Goal: Task Accomplishment & Management: Complete application form

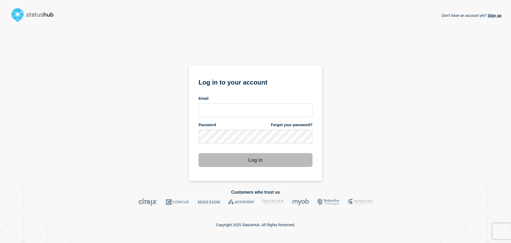
click at [199, 109] on section "Log in to your account Email Password Forgot your password? Log in" at bounding box center [255, 122] width 133 height 115
click at [200, 109] on input "email input" at bounding box center [256, 110] width 114 height 14
click at [231, 110] on input "r.shumaker@gwu.edu" at bounding box center [256, 110] width 114 height 14
click at [230, 109] on input "r.shumaker@gwu.edu" at bounding box center [256, 110] width 114 height 14
type input "r.shumaker@email.gwu.edu"
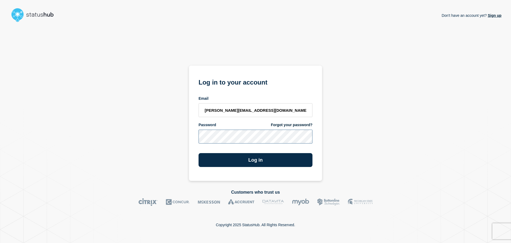
click at [199, 153] on button "Log in" at bounding box center [256, 160] width 114 height 14
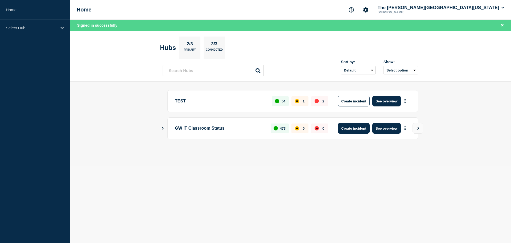
click at [357, 126] on button "Create incident" at bounding box center [354, 128] width 32 height 11
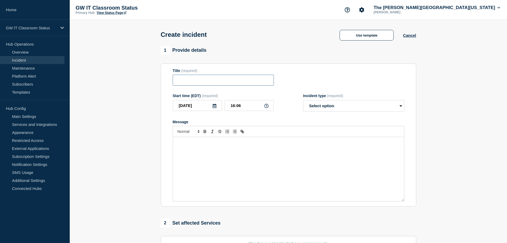
click at [184, 79] on input "Title" at bounding box center [223, 80] width 101 height 11
type input "Milken B100A Projection Screen Issue"
click at [228, 148] on div "Message" at bounding box center [288, 169] width 231 height 64
click at [367, 27] on div "Create incident Use template Cancel" at bounding box center [289, 33] width 268 height 26
click at [367, 33] on button "Use template" at bounding box center [367, 35] width 54 height 11
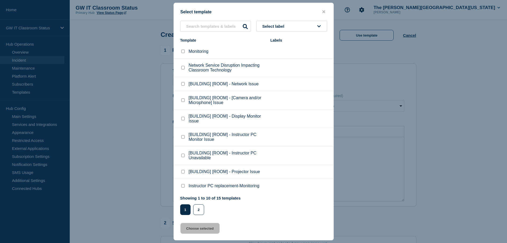
click at [243, 172] on p "[BUILDING] [ROOM] - Projector Issue" at bounding box center [225, 171] width 72 height 5
click at [184, 173] on checkbox"] "[BUILDING] [ROOM] - Projector Issue checkbox" at bounding box center [182, 171] width 3 height 3
checkbox checkbox"] "true"
click at [199, 207] on button "2" at bounding box center [198, 209] width 11 height 11
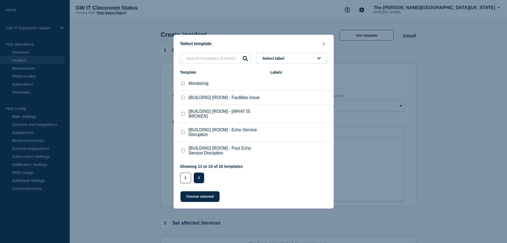
click at [196, 225] on div at bounding box center [253, 121] width 507 height 243
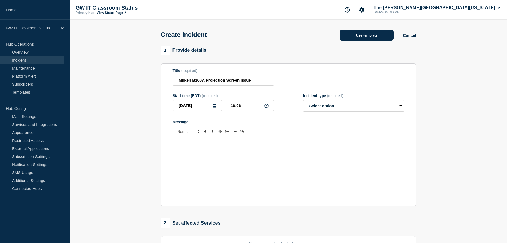
click at [362, 38] on button "Use template" at bounding box center [367, 35] width 54 height 11
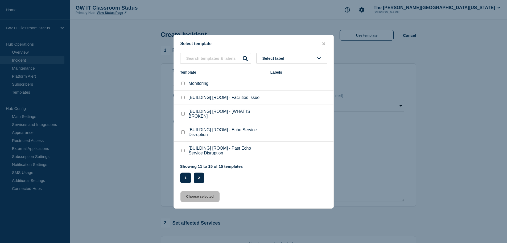
click at [183, 178] on button "1" at bounding box center [185, 177] width 11 height 11
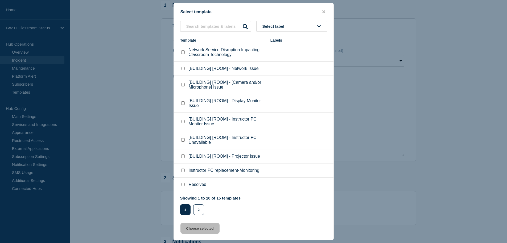
scroll to position [45, 0]
click at [183, 158] on checkbox"] "[BUILDING] [ROOM] - Projector Issue checkbox" at bounding box center [182, 155] width 3 height 3
checkbox checkbox"] "true"
click at [203, 229] on button "Choose selected" at bounding box center [199, 228] width 39 height 11
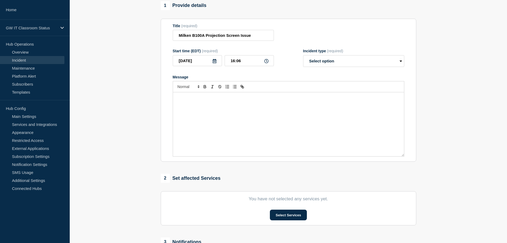
select select "investigating"
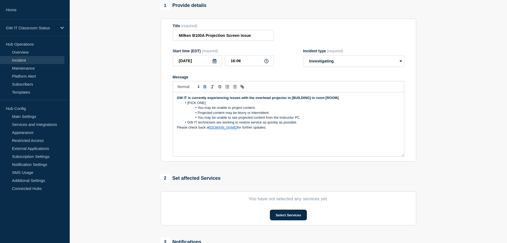
click at [286, 99] on strong "GW IT is currently experiencing issues with the overhead projector in [BUILDING…" at bounding box center [258, 98] width 163 height 4
drag, startPoint x: 324, startPoint y: 99, endPoint x: 306, endPoint y: 100, distance: 17.9
click at [306, 100] on strong "GW IT is currently experiencing issues with the overhead projector screen in [B…" at bounding box center [264, 98] width 175 height 4
drag, startPoint x: 344, startPoint y: 99, endPoint x: 316, endPoint y: 100, distance: 28.0
click at [316, 100] on p "GW IT is currently experiencing issues with the overhead projector screen in Mi…" at bounding box center [288, 97] width 223 height 5
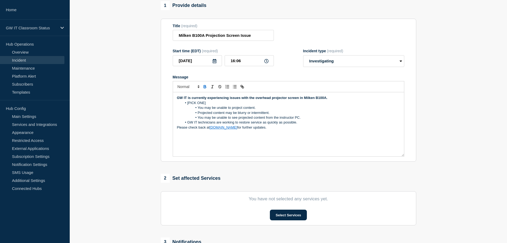
drag, startPoint x: 208, startPoint y: 104, endPoint x: 187, endPoint y: 105, distance: 20.2
click at [187, 105] on li "[PICK ONE]" at bounding box center [291, 102] width 218 height 5
drag, startPoint x: 255, startPoint y: 108, endPoint x: 193, endPoint y: 110, distance: 62.1
click at [193, 110] on li "You may be unable to project content." at bounding box center [291, 107] width 218 height 5
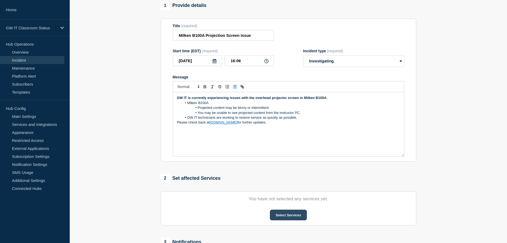
click at [282, 213] on button "Select Services" at bounding box center [288, 214] width 37 height 11
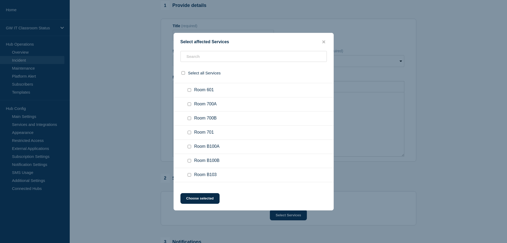
scroll to position [5119, 0]
click at [189, 147] on input "Room B100A checkbox" at bounding box center [189, 145] width 3 height 3
checkbox input "true"
click at [201, 200] on button "Choose selected" at bounding box center [199, 198] width 39 height 11
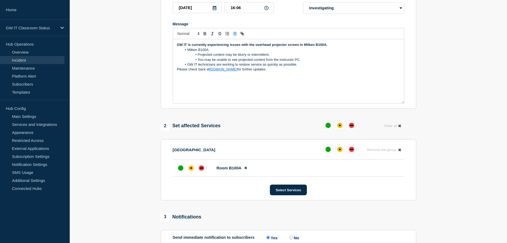
scroll to position [98, 0]
click at [190, 168] on div "affected" at bounding box center [191, 168] width 2 height 2
click at [293, 193] on button "Select Services" at bounding box center [288, 189] width 37 height 11
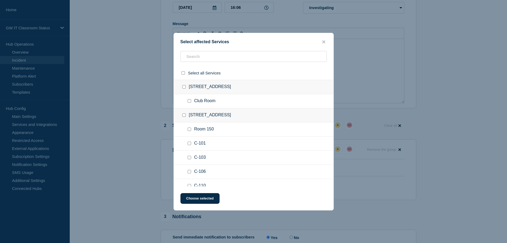
click at [324, 38] on div "Select affected Services Select all Services 714 21st Street Club Room 1776 G S…" at bounding box center [254, 121] width 160 height 177
click at [324, 40] on icon "close button" at bounding box center [323, 42] width 3 height 4
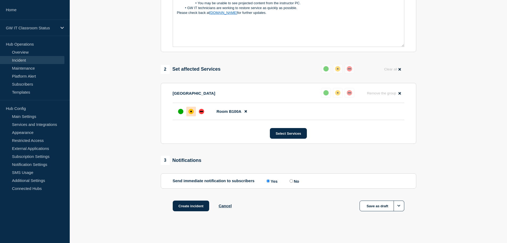
scroll to position [158, 0]
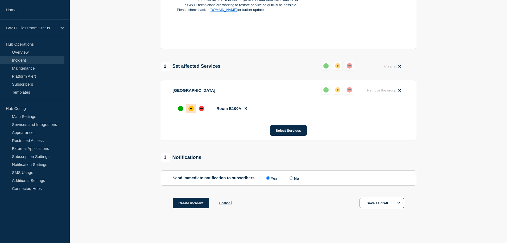
click at [293, 178] on input "No" at bounding box center [291, 177] width 3 height 3
radio input "true"
click at [268, 177] on input "Yes" at bounding box center [267, 177] width 3 height 3
radio input "true"
radio input "false"
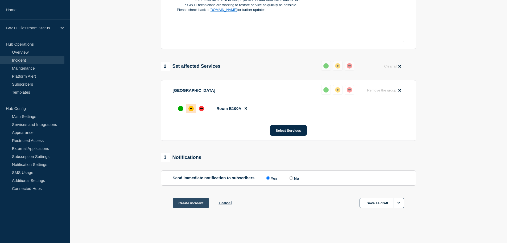
click at [188, 202] on button "Create incident" at bounding box center [191, 202] width 37 height 11
